Goal: Feedback & Contribution: Contribute content

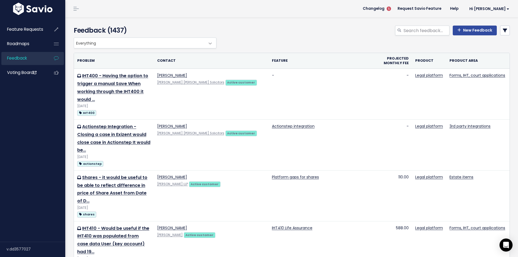
click at [127, 45] on span "Everything" at bounding box center [139, 43] width 131 height 10
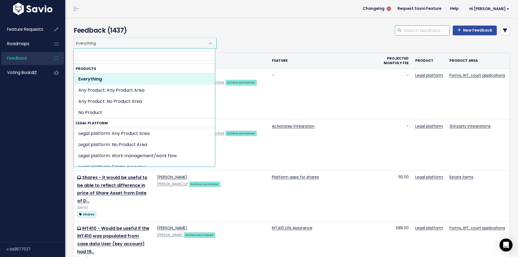
click at [425, 32] on input "search" at bounding box center [426, 31] width 46 height 10
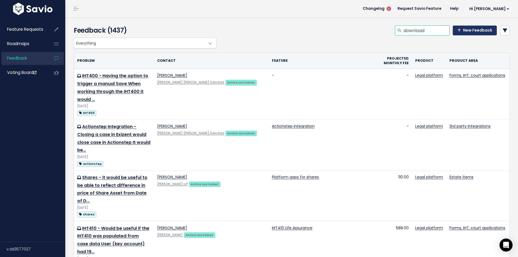
type input "download"
click at [465, 33] on link "New Feedback" at bounding box center [474, 31] width 44 height 10
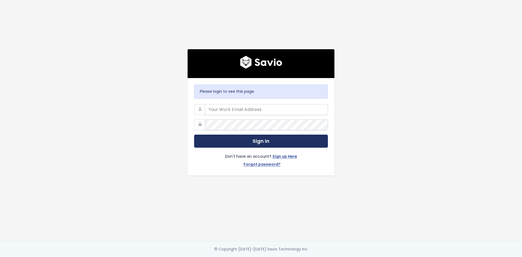
type input "[PERSON_NAME][EMAIL_ADDRESS][PERSON_NAME][DOMAIN_NAME]"
click at [257, 139] on button "Sign In" at bounding box center [261, 141] width 134 height 13
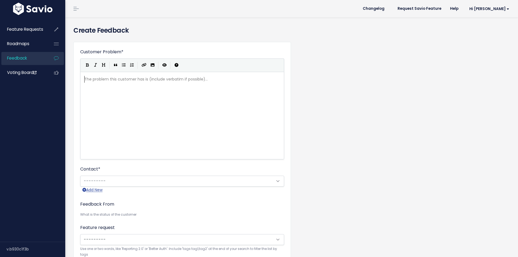
scroll to position [1, 0]
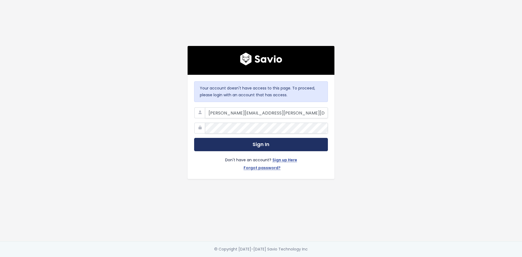
click at [228, 138] on button "Sign In" at bounding box center [261, 144] width 134 height 13
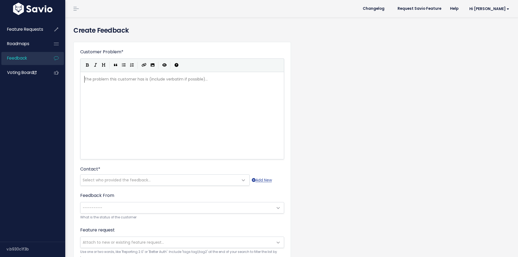
scroll to position [1, 0]
click at [22, 61] on span "Feedback" at bounding box center [17, 58] width 20 height 6
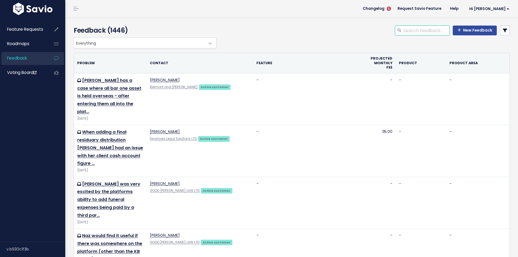
click at [437, 30] on input "search" at bounding box center [426, 31] width 46 height 10
drag, startPoint x: 437, startPoint y: 30, endPoint x: 373, endPoint y: 30, distance: 64.4
click at [373, 30] on div "bulk download New Feedback" at bounding box center [366, 32] width 296 height 12
type input "bulk download"
click at [502, 30] on icon at bounding box center [504, 30] width 4 height 4
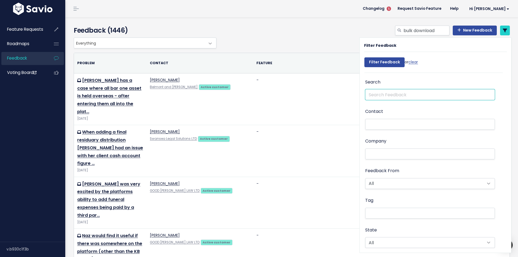
click at [372, 94] on input "text" at bounding box center [430, 94] width 130 height 11
paste input "bulk download"
type input "bulk download"
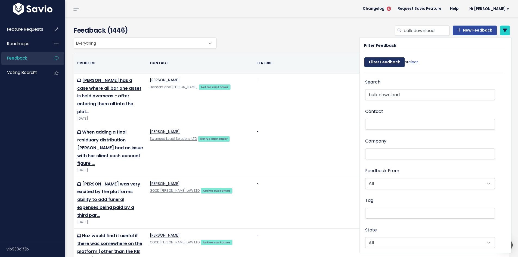
click at [392, 63] on input "Filter Feedback" at bounding box center [384, 62] width 40 height 10
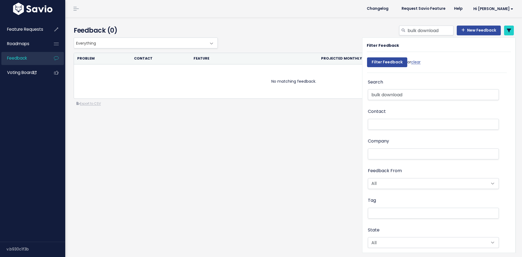
select select
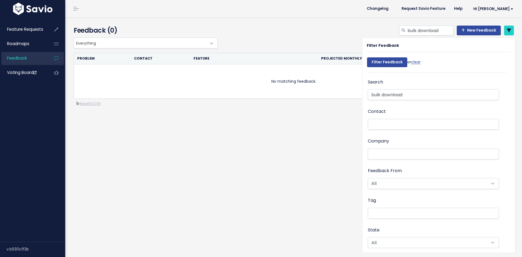
select select
drag, startPoint x: 405, startPoint y: 96, endPoint x: 380, endPoint y: 95, distance: 25.6
click at [380, 95] on input "bulk download" at bounding box center [433, 94] width 131 height 11
type input "b"
type input "g"
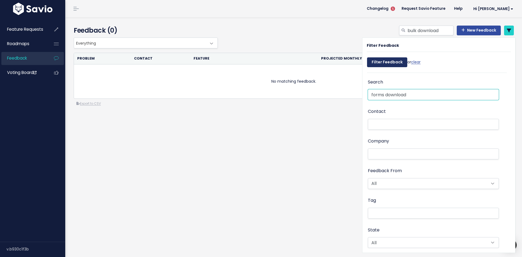
type input "forms download"
click at [387, 64] on input "Filter Feedback" at bounding box center [387, 62] width 40 height 10
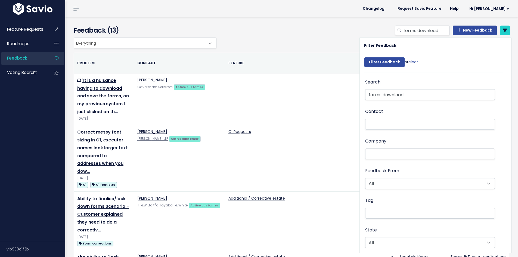
select select
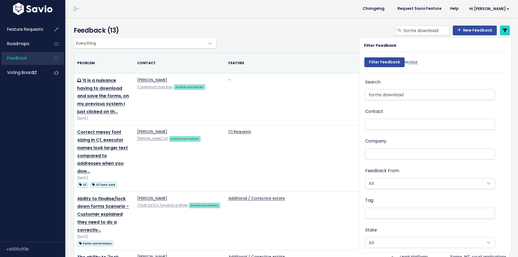
select select
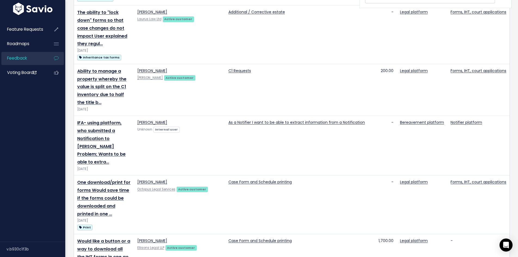
scroll to position [272, 0]
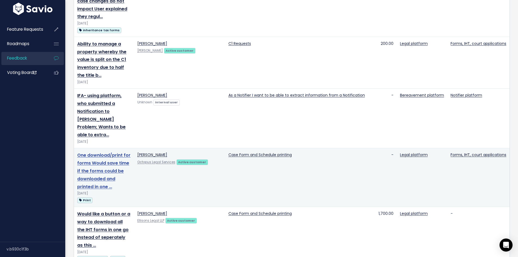
click at [103, 152] on link "One download/print for forms Would save time if the forms could be downloaded a…" at bounding box center [103, 170] width 53 height 37
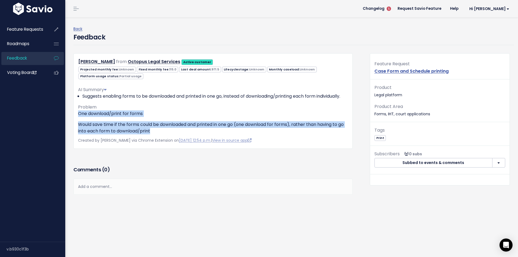
drag, startPoint x: 78, startPoint y: 120, endPoint x: 180, endPoint y: 135, distance: 103.0
click at [180, 134] on div "One download/print for forms Would save time if the forms could be downloaded a…" at bounding box center [213, 122] width 270 height 24
copy div "One download/print for forms Would save time if the forms could be downloaded a…"
click at [80, 30] on link "Back" at bounding box center [77, 28] width 9 height 5
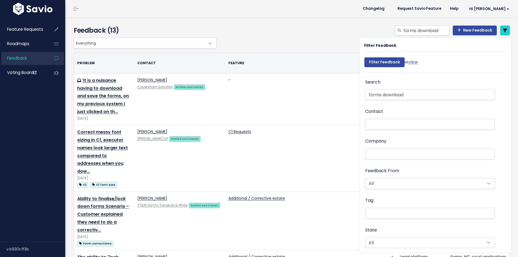
select select
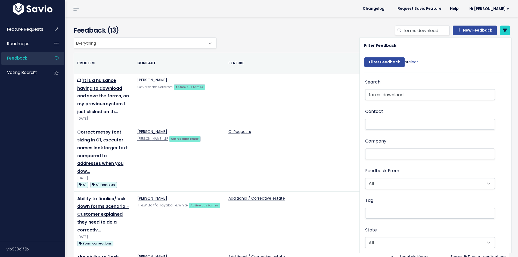
select select
click at [477, 32] on link "New Feedback" at bounding box center [474, 31] width 44 height 10
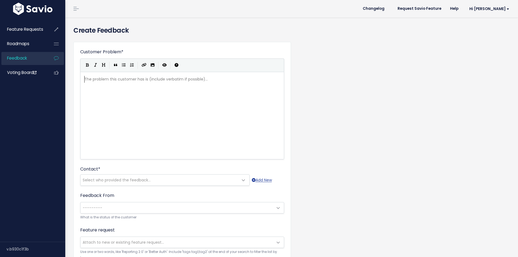
scroll to position [1, 0]
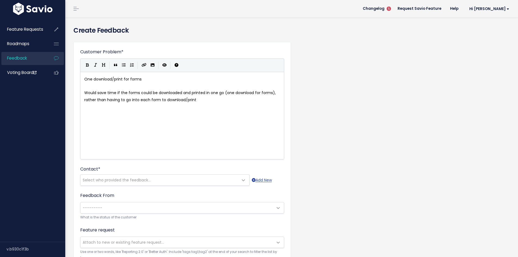
click at [85, 80] on span "One download/print for forms" at bounding box center [112, 78] width 57 height 5
type textarea "One download/print for forms"
drag, startPoint x: 143, startPoint y: 81, endPoint x: 73, endPoint y: 79, distance: 70.7
click at [152, 105] on div "x ** One download/print for forms ** ​ Would save time if the forms could be do…" at bounding box center [188, 122] width 211 height 95
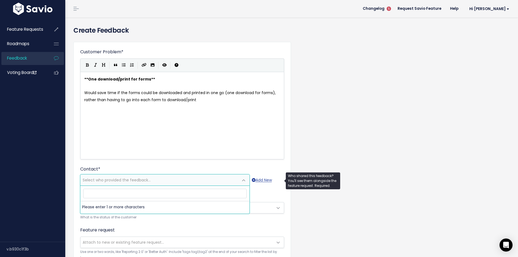
click at [109, 178] on span "Select who provided the feedback..." at bounding box center [117, 179] width 68 height 5
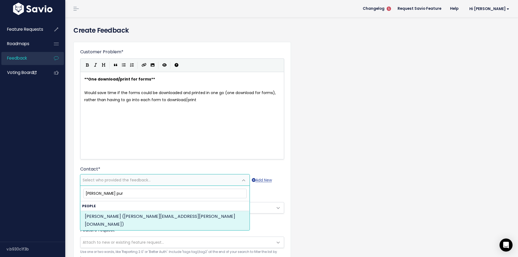
type input "davina pur"
select select "ACTIVE"
select select "16317751"
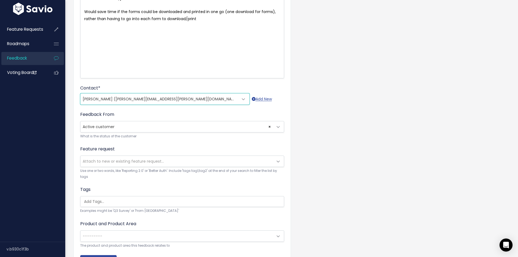
scroll to position [82, 0]
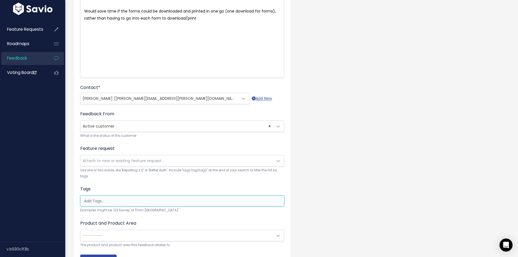
click at [154, 202] on input "search" at bounding box center [183, 201] width 203 height 6
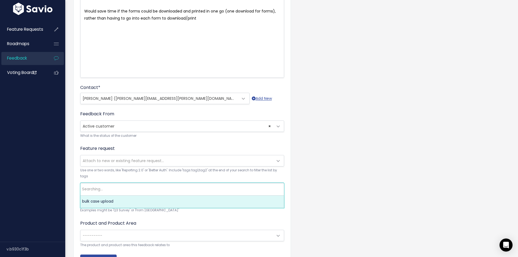
type input "b"
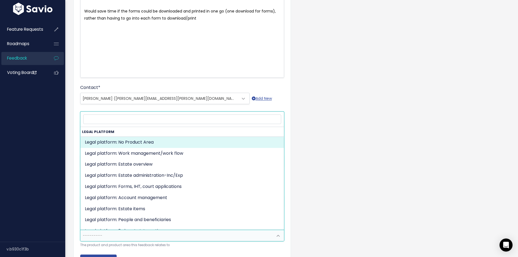
click at [124, 235] on span "---------" at bounding box center [176, 235] width 192 height 11
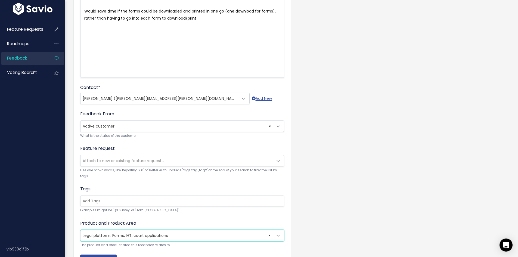
select select "MAIN:ONBOARDING"
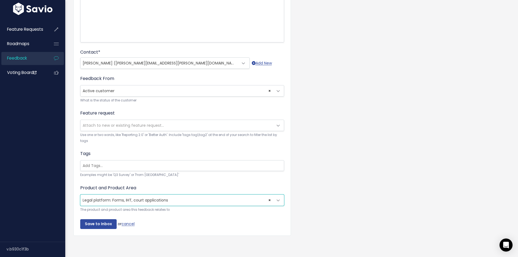
scroll to position [121, 0]
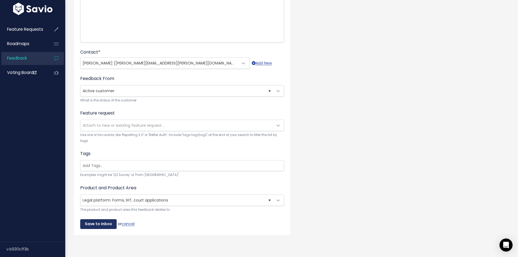
click at [99, 219] on input "Save to Inbox" at bounding box center [98, 224] width 36 height 10
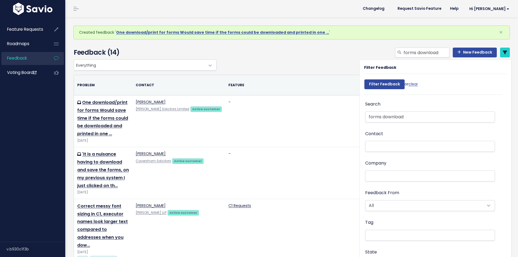
select select
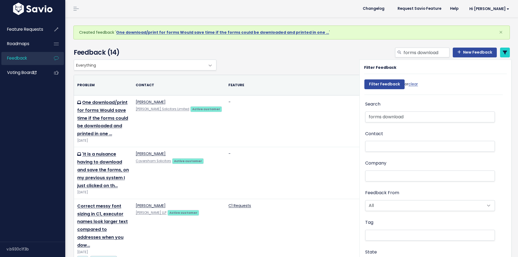
select select
drag, startPoint x: 436, startPoint y: 52, endPoint x: 393, endPoint y: 52, distance: 42.7
click at [395, 52] on div "forms download" at bounding box center [422, 53] width 54 height 10
click at [412, 83] on link "clear" at bounding box center [413, 83] width 10 height 5
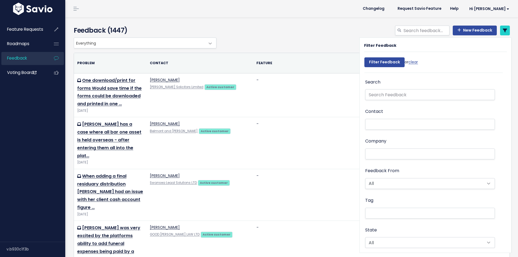
select select
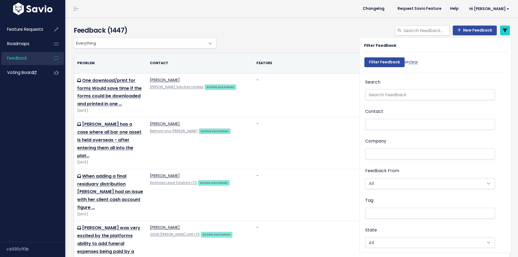
select select
click at [463, 30] on link "New Feedback" at bounding box center [474, 31] width 44 height 10
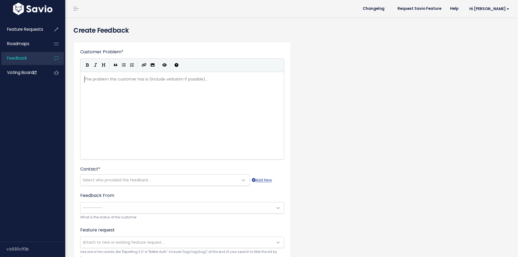
scroll to position [1, 0]
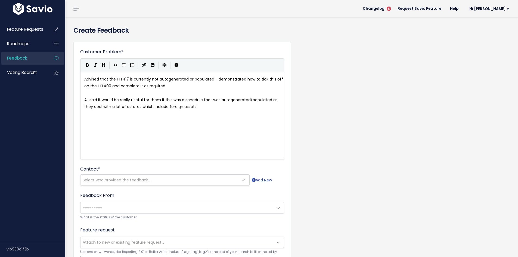
click at [84, 79] on span "Advised that the IHT417 is currently not autogenerated or populated - demonstra…" at bounding box center [184, 82] width 200 height 12
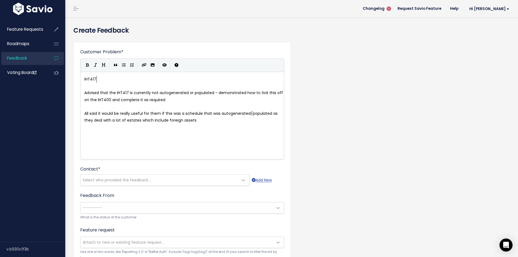
scroll to position [2, 12]
type textarea "IHT417 Foreg"
type textarea "ign Assets schedule -"
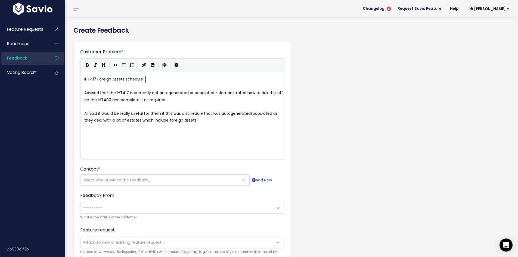
type textarea "-"
type textarea "p"
type textarea "- populate"
type textarea "ion"
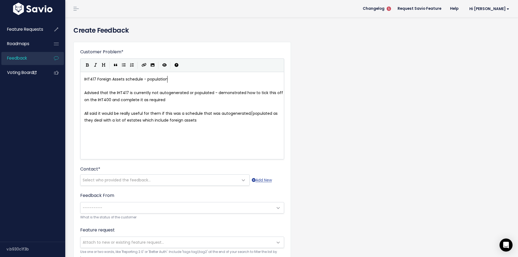
scroll to position [2, 6]
click at [85, 92] on span "Advised that the IHT417 is currently not autogenerated or populated - demonstra…" at bounding box center [184, 96] width 200 height 12
type textarea "Users said it would be really useful if the IHT417 was"
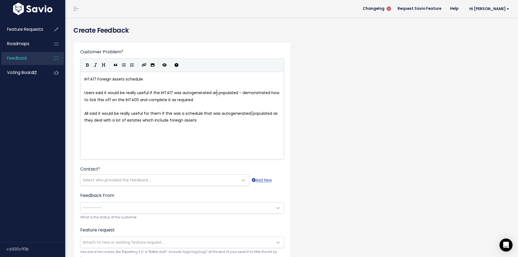
type textarea "and"
type textarea "from case data"
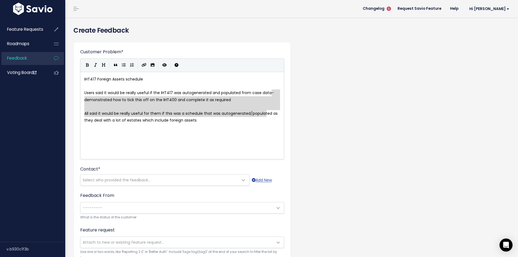
type textarea "- demonstrated how to tick this off on the IHT400 and complete it as required"
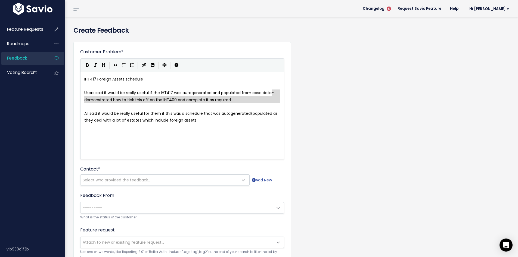
drag, startPoint x: 271, startPoint y: 91, endPoint x: 267, endPoint y: 109, distance: 18.3
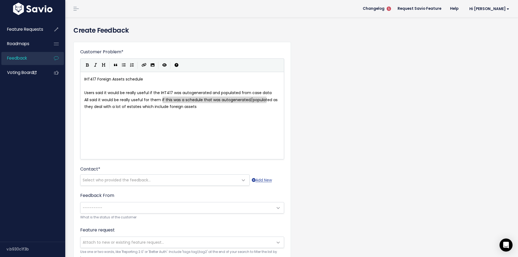
type textarea "f this was a schedule that was autogenerated/populated"
drag, startPoint x: 162, startPoint y: 99, endPoint x: 268, endPoint y: 102, distance: 105.2
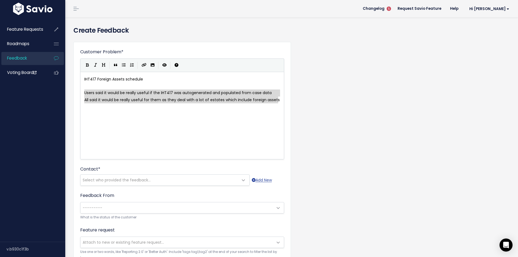
drag, startPoint x: 84, startPoint y: 92, endPoint x: 277, endPoint y: 99, distance: 193.1
click at [125, 66] on icon "Generic List" at bounding box center [124, 65] width 4 height 4
type textarea "* All said it would be really useful for them as they deal with a lot of estate…"
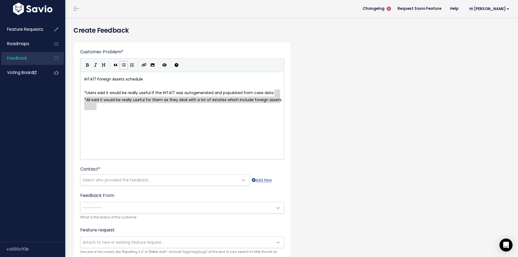
click at [160, 87] on pre "​" at bounding box center [184, 86] width 202 height 7
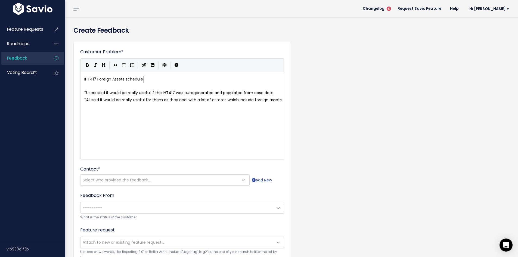
type textarea "IHT417 Foreign Assets schedule"
drag, startPoint x: 162, startPoint y: 80, endPoint x: 75, endPoint y: 80, distance: 86.7
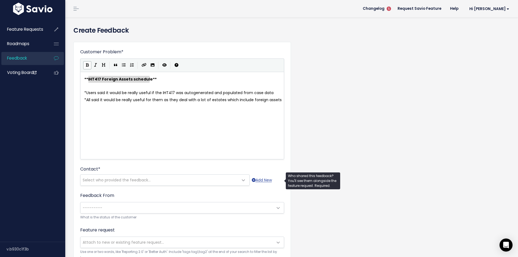
click at [136, 178] on span "Select who provided the feedback..." at bounding box center [117, 179] width 68 height 5
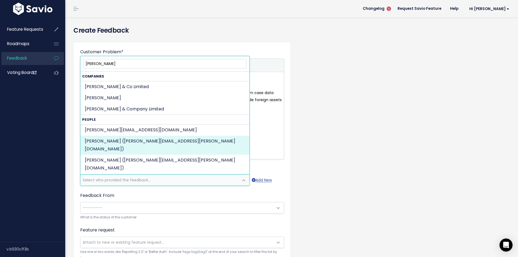
type input "geoff"
select select "ACTIVE"
select select "86183534"
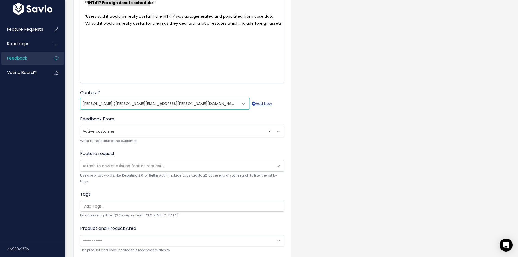
scroll to position [82, 0]
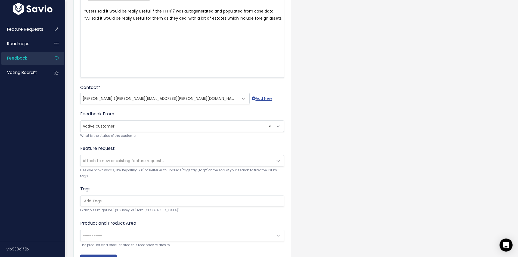
click at [144, 161] on span "Attach to new or existing feature request..." at bounding box center [123, 160] width 81 height 5
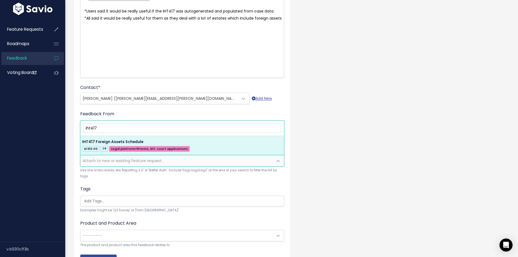
type input "iht417"
select select "19109"
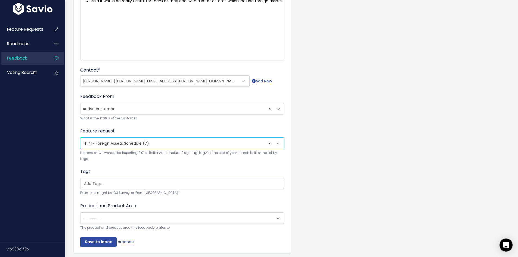
scroll to position [121, 0]
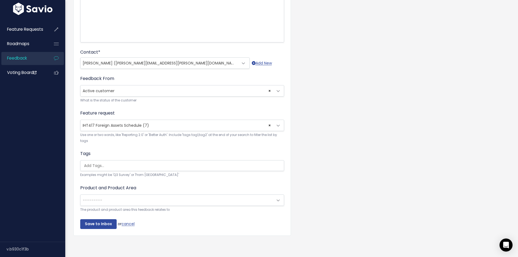
click at [111, 195] on span "---------" at bounding box center [176, 200] width 192 height 11
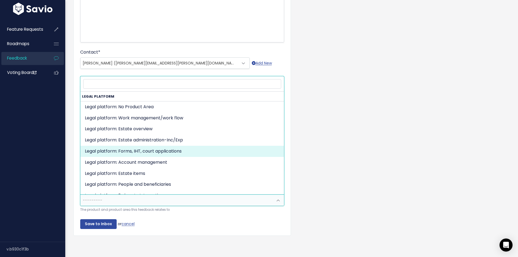
select select "MAIN:ONBOARDING"
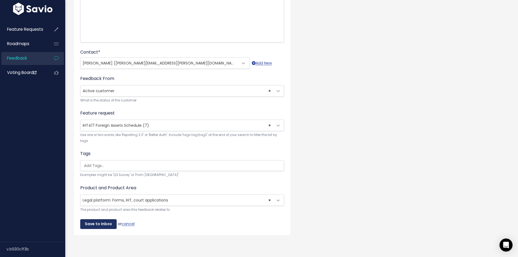
click at [105, 220] on input "Save to Inbox" at bounding box center [98, 224] width 36 height 10
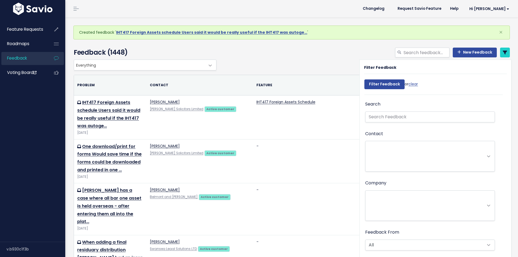
select select
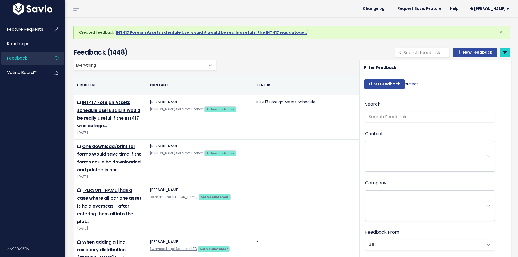
select select
click at [413, 53] on input "search" at bounding box center [426, 53] width 46 height 10
drag, startPoint x: 444, startPoint y: 53, endPoint x: 383, endPoint y: 61, distance: 60.8
type input "autogenerated schedules"
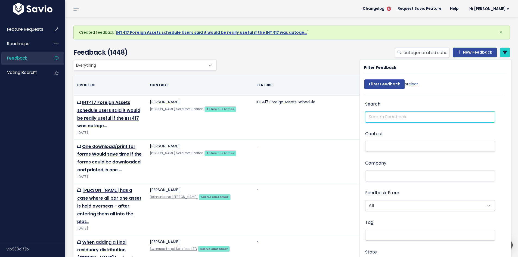
click at [390, 117] on input "text" at bounding box center [430, 116] width 130 height 11
paste input "autogenerated schedules"
type input "autogenerated schedules"
click at [386, 80] on input "Filter Feedback" at bounding box center [384, 84] width 40 height 10
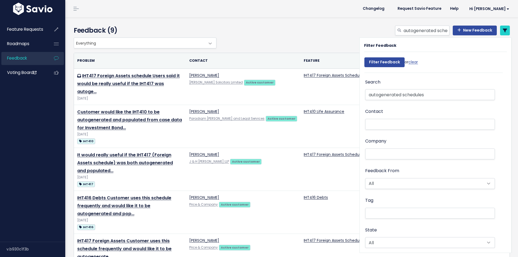
select select
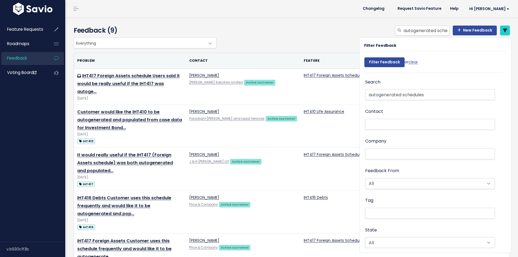
select select
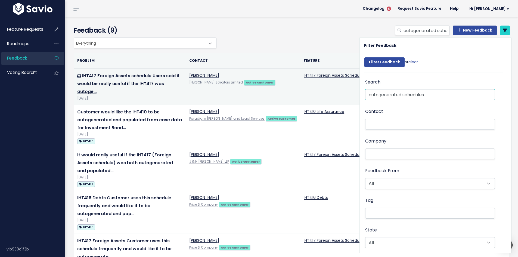
drag, startPoint x: 427, startPoint y: 95, endPoint x: 356, endPoint y: 95, distance: 71.5
click at [356, 95] on div "Everything Any Product: Any Product Area Any Product: No Product Area No Produc…" at bounding box center [292, 246] width 447 height 419
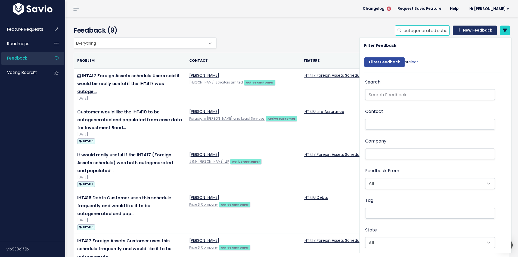
scroll to position [0, 12]
drag, startPoint x: 402, startPoint y: 30, endPoint x: 466, endPoint y: 30, distance: 64.1
click at [466, 30] on div "autogenerated schedules New Feedback" at bounding box center [452, 31] width 115 height 10
type input "a"
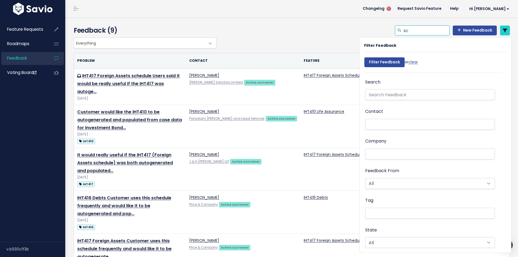
type input "s"
drag, startPoint x: 434, startPoint y: 31, endPoint x: 379, endPoint y: 31, distance: 55.2
click at [379, 31] on div "IHT schedules New Feedback" at bounding box center [366, 32] width 296 height 12
type input "IHT schedules"
click at [399, 96] on input "text" at bounding box center [430, 94] width 130 height 11
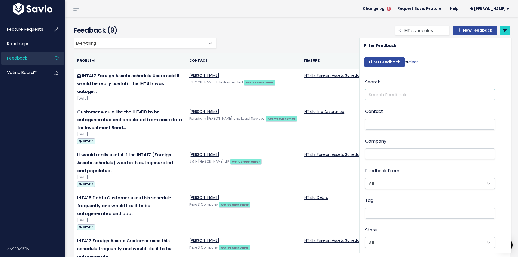
paste input "IHT schedules"
type input "IHT schedules"
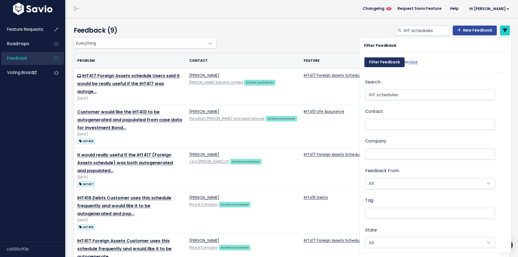
click at [382, 64] on input "Filter Feedback" at bounding box center [384, 62] width 40 height 10
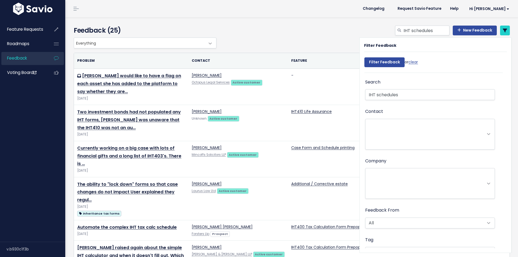
select select
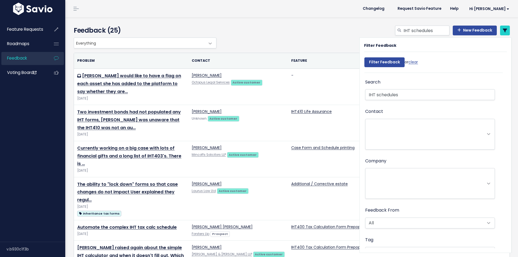
select select
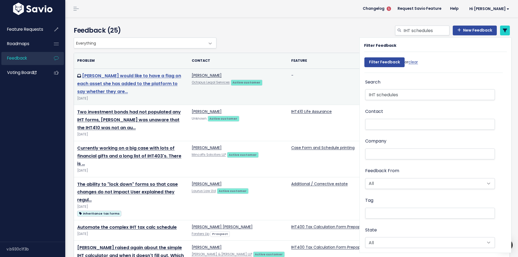
click at [136, 76] on link "Lydia would like to have a flag on each asset she has added to the platform to …" at bounding box center [129, 84] width 104 height 22
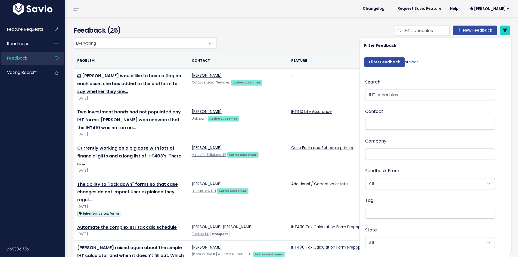
select select
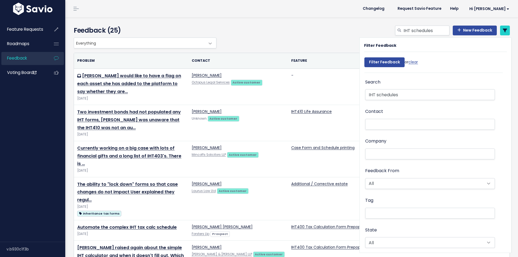
select select
click at [485, 29] on link "New Feedback" at bounding box center [474, 31] width 44 height 10
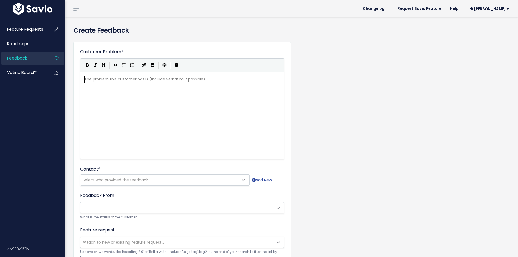
scroll to position [1, 0]
click at [161, 99] on div "The problem this customer has is (include verbatim if possible)... xxxxxxxxxx ​" at bounding box center [188, 122] width 211 height 95
click at [183, 87] on div "The problem this customer has is (include verbatim if possible)... xxxxxxxxxx ​" at bounding box center [188, 122] width 211 height 95
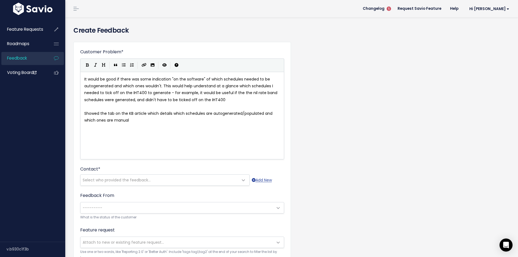
click at [85, 78] on span "It would be good if there was some indication "on the software" of which schedu…" at bounding box center [181, 89] width 194 height 26
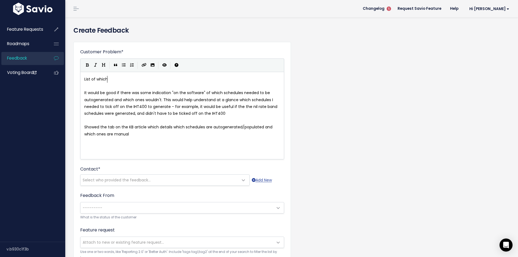
scroll to position [2, 24]
type textarea "List of which"
type textarea "On platform guidance on where as"
type textarea "ich schedules asset"
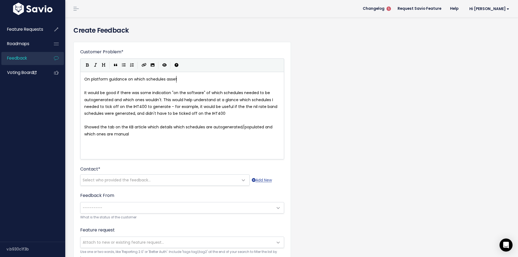
scroll to position [2, 37]
type textarea "IHT400 se"
type textarea "s"
type textarea "chedules will autogenerate/populate"
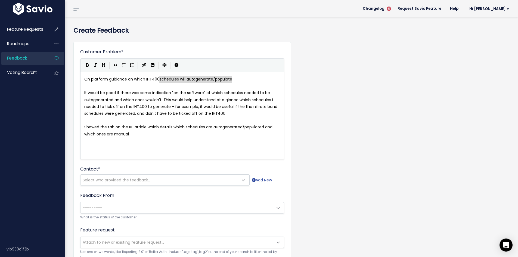
type textarea "On platform guidance on which IHT400 schedules will autogenerate/populate"
drag, startPoint x: 239, startPoint y: 79, endPoint x: 67, endPoint y: 79, distance: 172.3
click at [153, 99] on span "It would be good if there was some indication "on the software" of which schedu…" at bounding box center [181, 103] width 194 height 26
click at [84, 93] on pre "It would be good if there was some indication "on the software" of which schedu…" at bounding box center [184, 102] width 202 height 27
click at [124, 64] on icon "Generic List" at bounding box center [124, 65] width 4 height 4
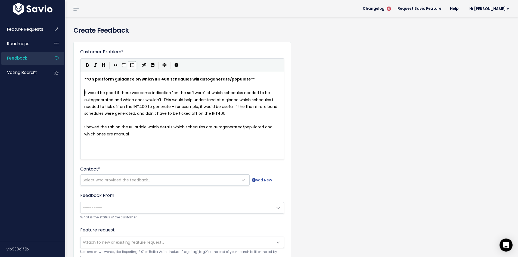
scroll to position [2, 0]
click at [164, 100] on span "It would be good if there was some indication "on the software" of which schedu…" at bounding box center [181, 103] width 194 height 26
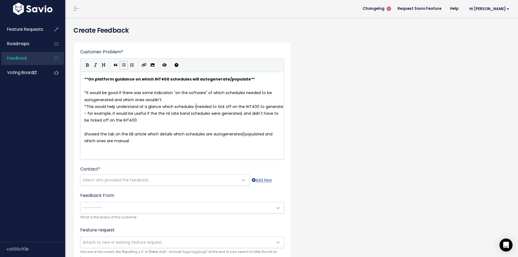
click at [196, 107] on span "This would help understand at a glance which schedules I needed to tick off on …" at bounding box center [184, 113] width 200 height 19
type textarea "users"
click at [150, 119] on pre "* This would help understand at a glance which schedules users need to tick off…" at bounding box center [184, 113] width 202 height 21
type textarea "Showed the tab on the KB article which details which schedules are autogenerate…"
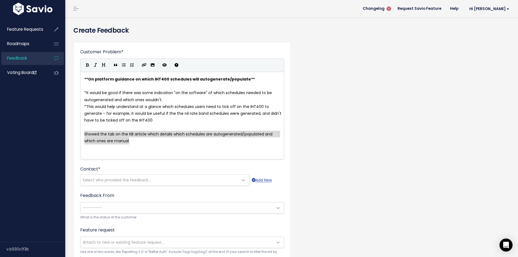
drag, startPoint x: 130, startPoint y: 140, endPoint x: 79, endPoint y: 131, distance: 52.4
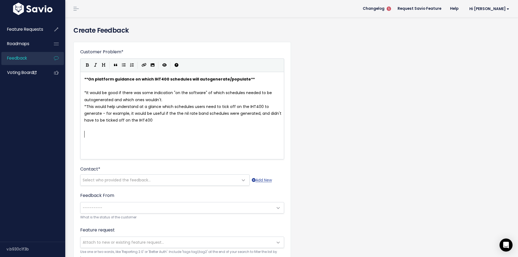
click at [166, 100] on pre "* It would be good if there was some indication "on the software" of which sche…" at bounding box center [184, 96] width 202 height 14
click at [134, 179] on span "Select who provided the feedback..." at bounding box center [117, 179] width 68 height 5
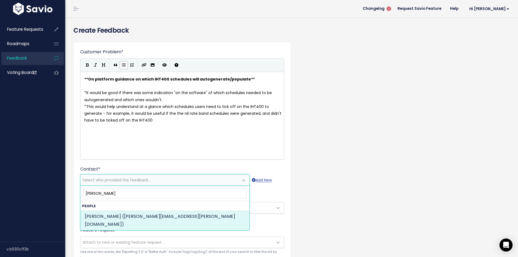
type input "geoff dennis"
select select "ACTIVE"
select select "86183534"
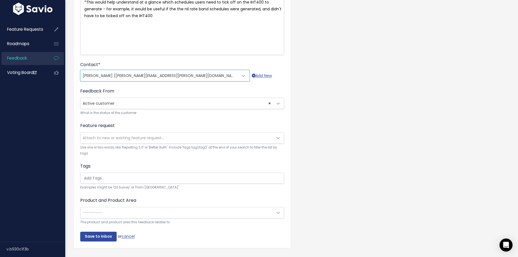
scroll to position [109, 0]
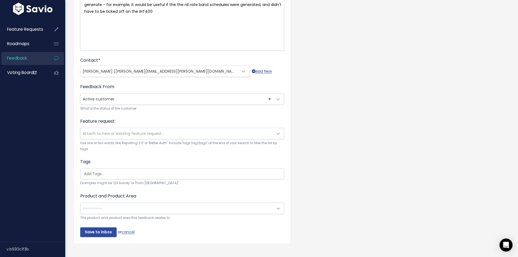
click at [106, 176] on input "search" at bounding box center [183, 174] width 203 height 6
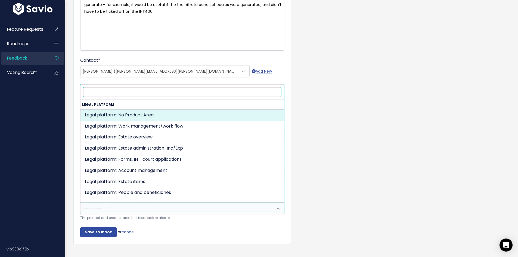
click at [116, 208] on span "---------" at bounding box center [176, 208] width 192 height 11
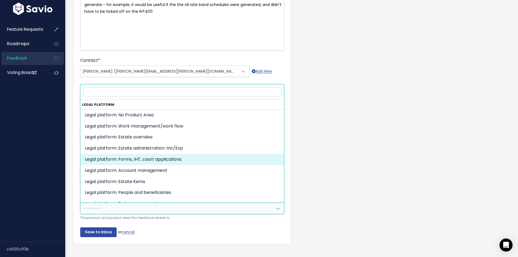
select select "MAIN:ONBOARDING"
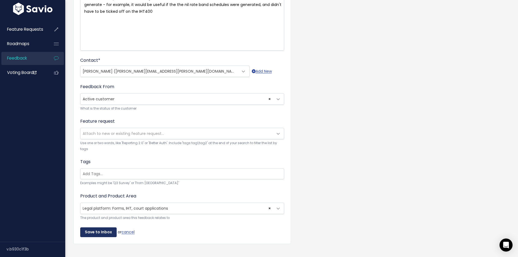
click at [105, 231] on input "Save to Inbox" at bounding box center [98, 232] width 36 height 10
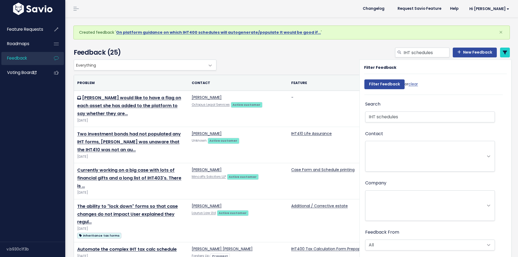
select select
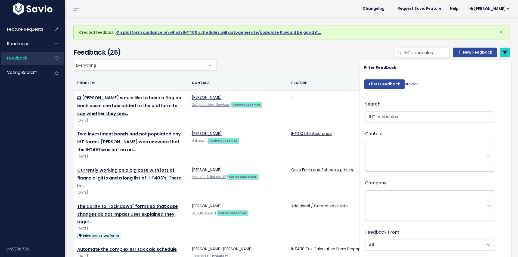
select select
click at [291, 55] on div "IHT schedules New Feedback" at bounding box center [366, 54] width 296 height 12
click at [411, 85] on link "clear" at bounding box center [413, 83] width 10 height 5
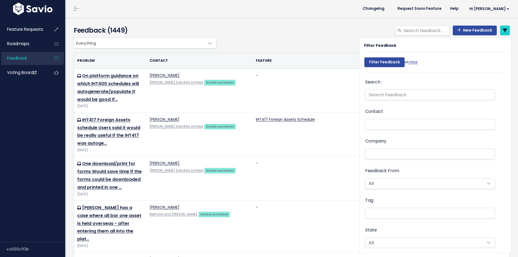
select select
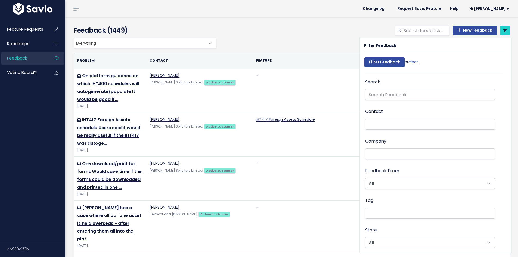
select select
click at [250, 39] on div "Everything Any Product: Any Product Area Any Product: No Product Area No Produc…" at bounding box center [290, 42] width 436 height 11
